Goal: Task Accomplishment & Management: Use online tool/utility

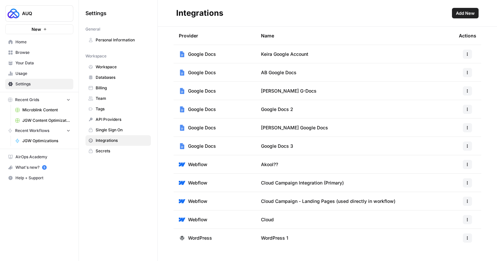
click at [22, 42] on span "Home" at bounding box center [42, 42] width 55 height 6
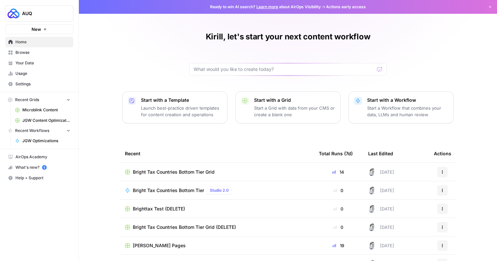
scroll to position [41, 0]
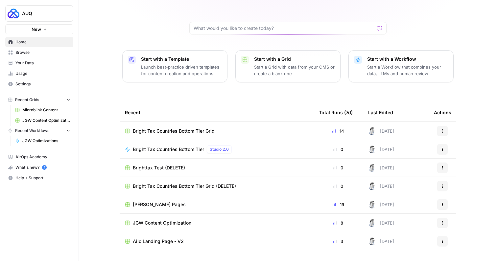
click at [182, 222] on span "JGW Content Optimization" at bounding box center [162, 223] width 58 height 7
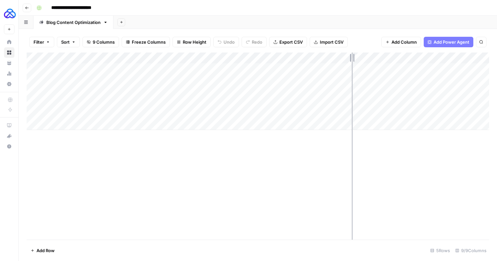
drag, startPoint x: 260, startPoint y: 57, endPoint x: 361, endPoint y: 52, distance: 101.6
click at [361, 52] on div "Filter Sort 9 Columns Freeze Columns Row Height Undo Redo Export CSV Import CSV…" at bounding box center [258, 145] width 478 height 232
click at [132, 81] on div "Add Column" at bounding box center [258, 92] width 462 height 78
click at [134, 92] on div "Add Column" at bounding box center [258, 92] width 462 height 78
click at [183, 80] on div "Add Column" at bounding box center [258, 92] width 462 height 78
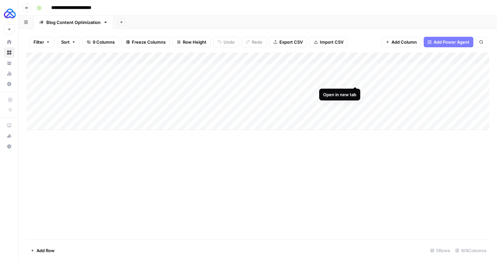
click at [355, 80] on div "Add Column" at bounding box center [258, 92] width 462 height 78
click at [356, 90] on div "Add Column" at bounding box center [258, 92] width 462 height 78
click at [109, 90] on div "Add Column" at bounding box center [258, 92] width 462 height 78
click at [94, 102] on div "Add Column" at bounding box center [258, 92] width 462 height 78
click at [355, 102] on div "Add Column" at bounding box center [258, 92] width 462 height 78
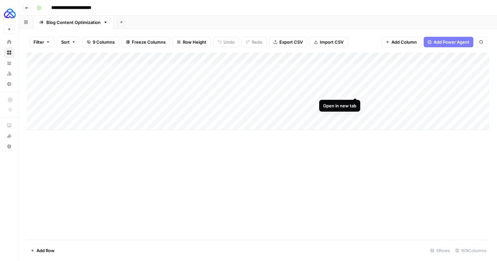
click at [353, 90] on div "Add Column" at bounding box center [258, 92] width 462 height 78
